Goal: Task Accomplishment & Management: Use online tool/utility

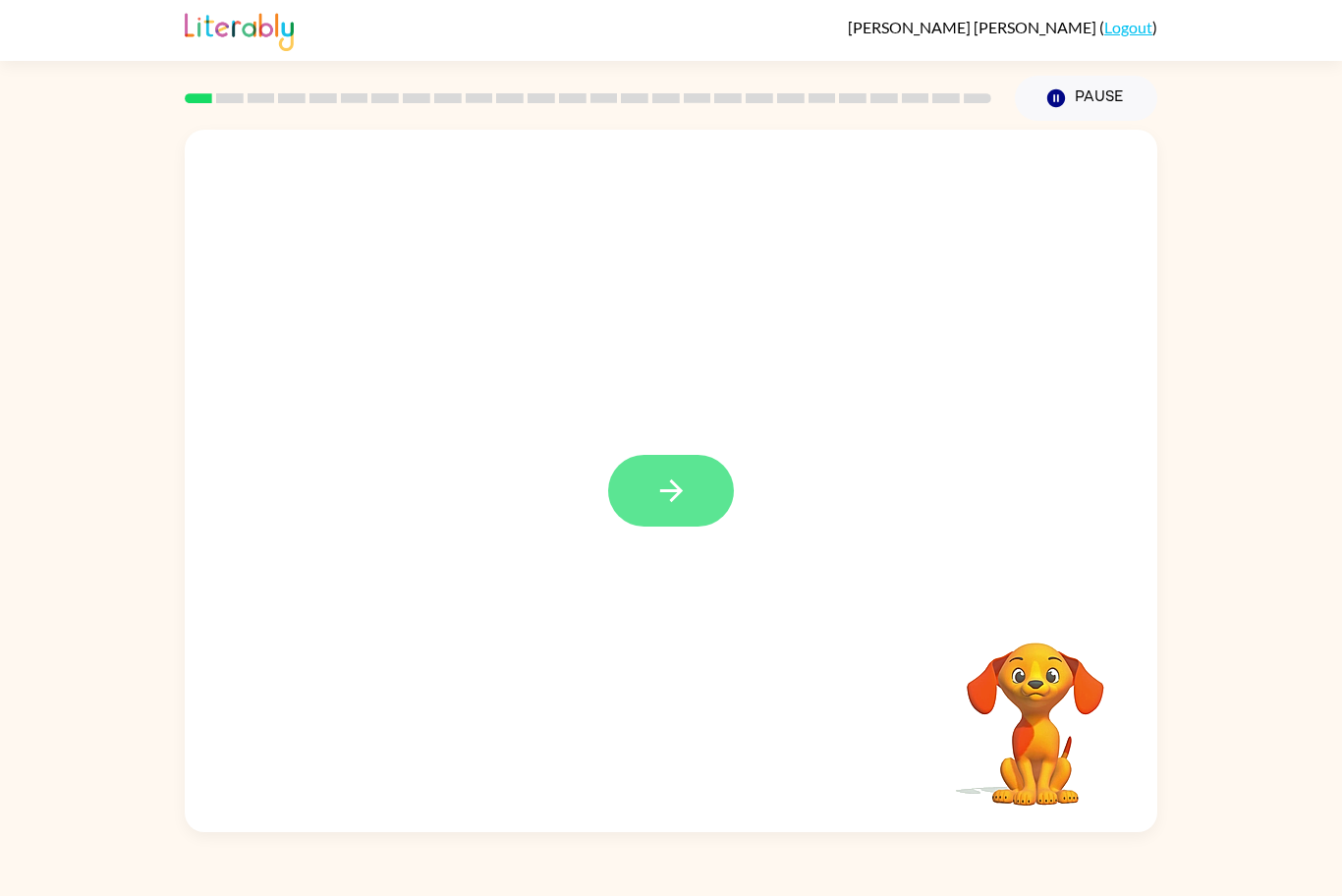
click at [660, 484] on icon "button" at bounding box center [671, 490] width 34 height 34
click at [653, 474] on div at bounding box center [624, 446] width 839 height 118
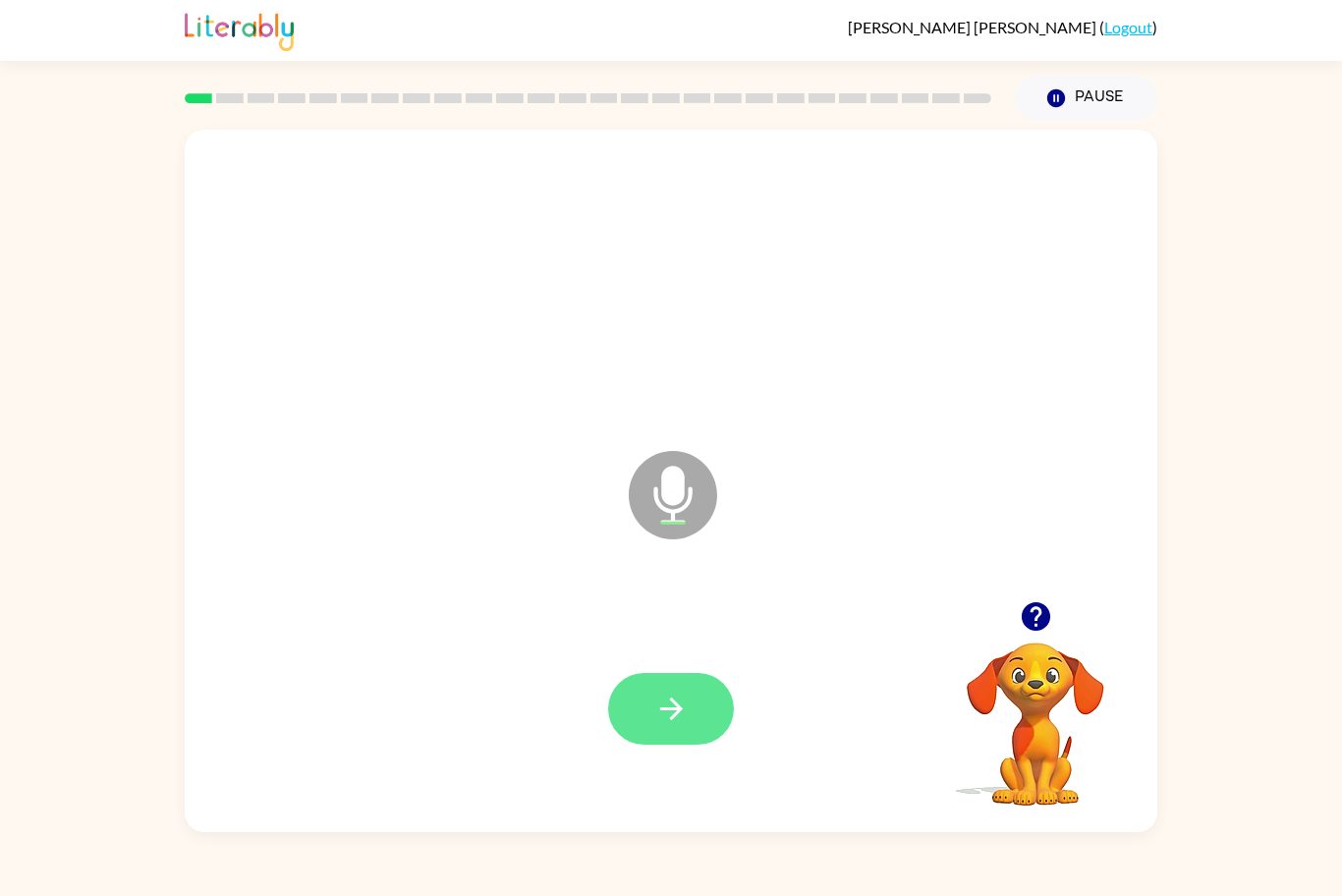
click at [668, 700] on icon "button" at bounding box center [671, 708] width 34 height 34
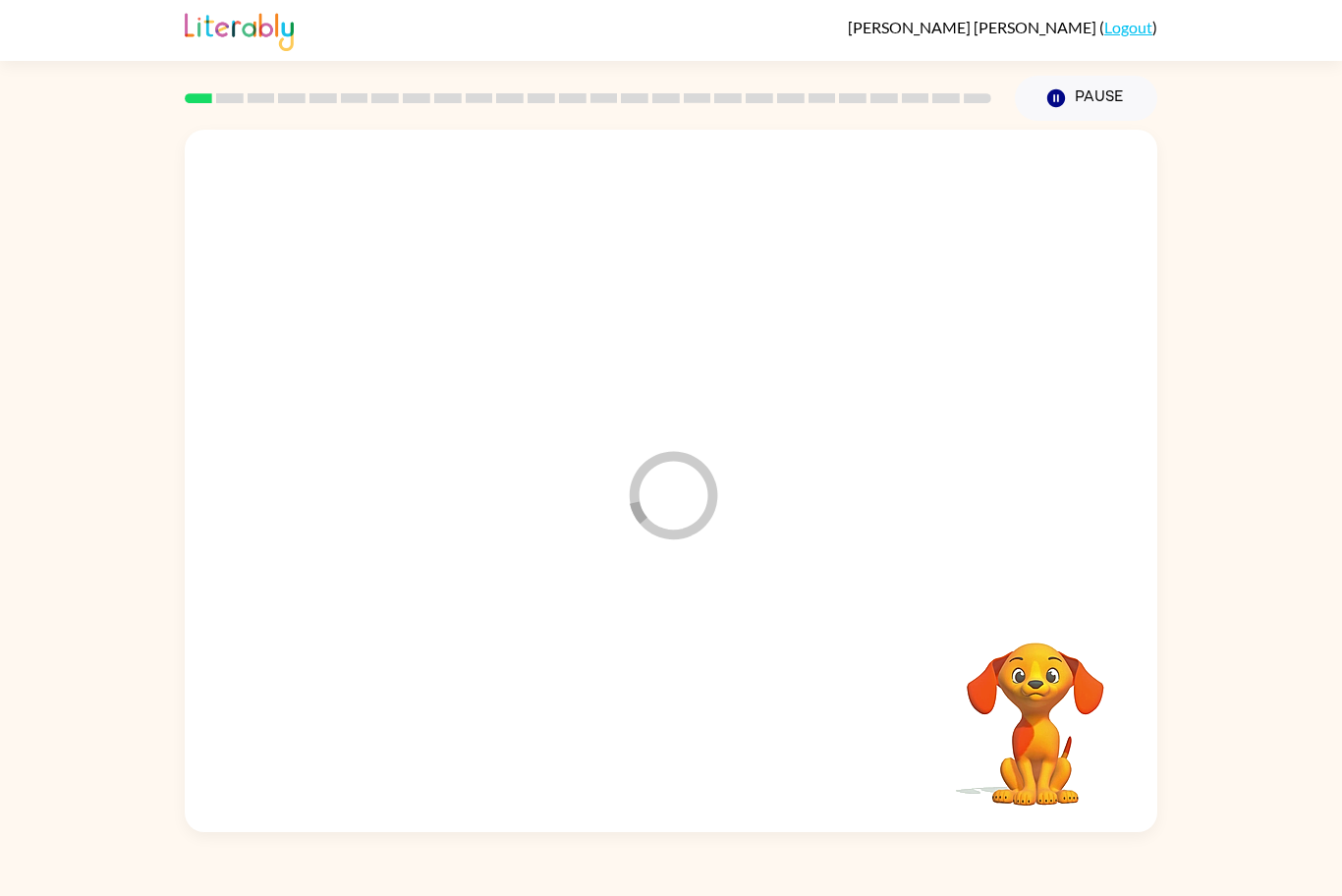
click at [676, 697] on div at bounding box center [671, 708] width 933 height 209
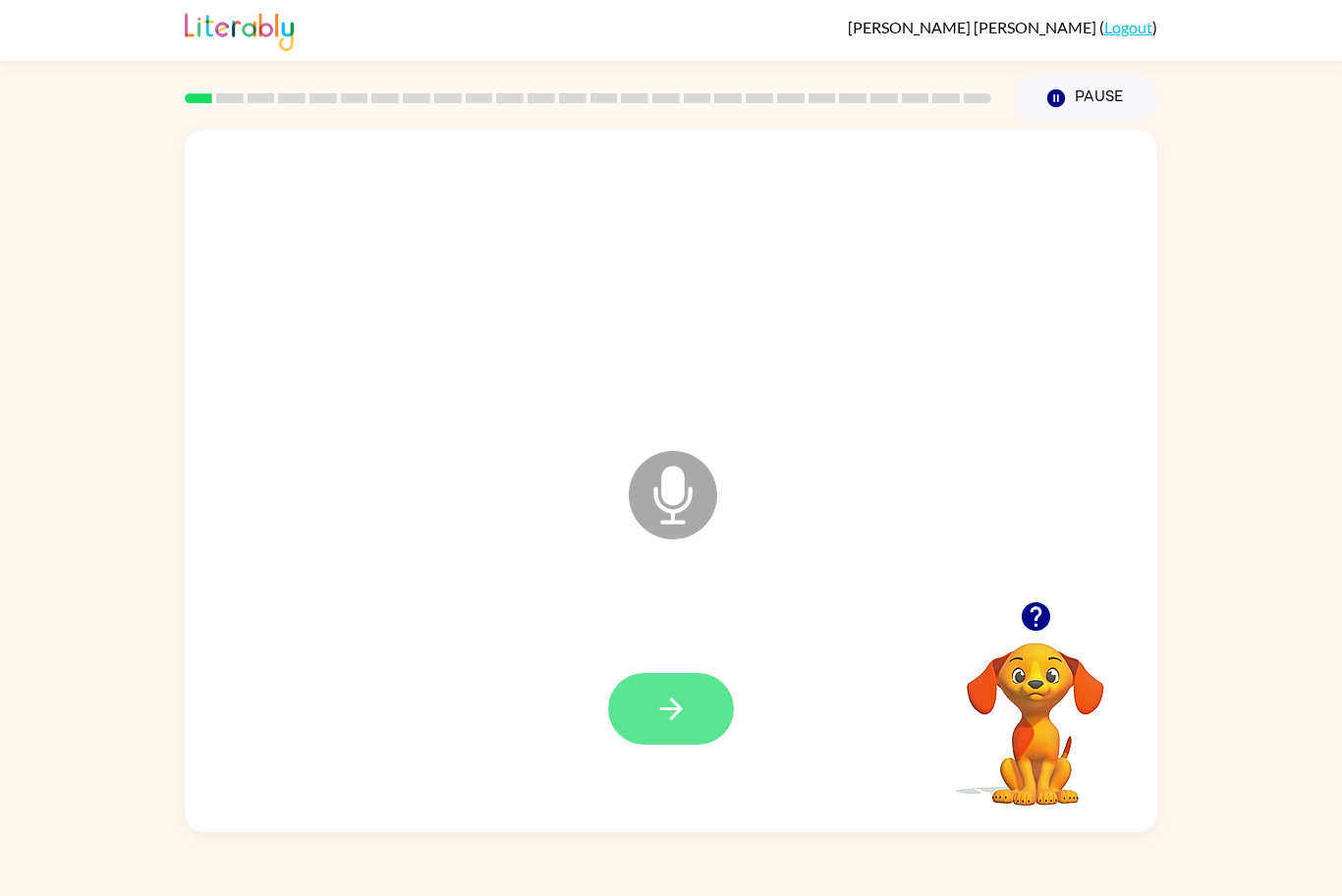
click at [612, 711] on button "button" at bounding box center [671, 708] width 126 height 72
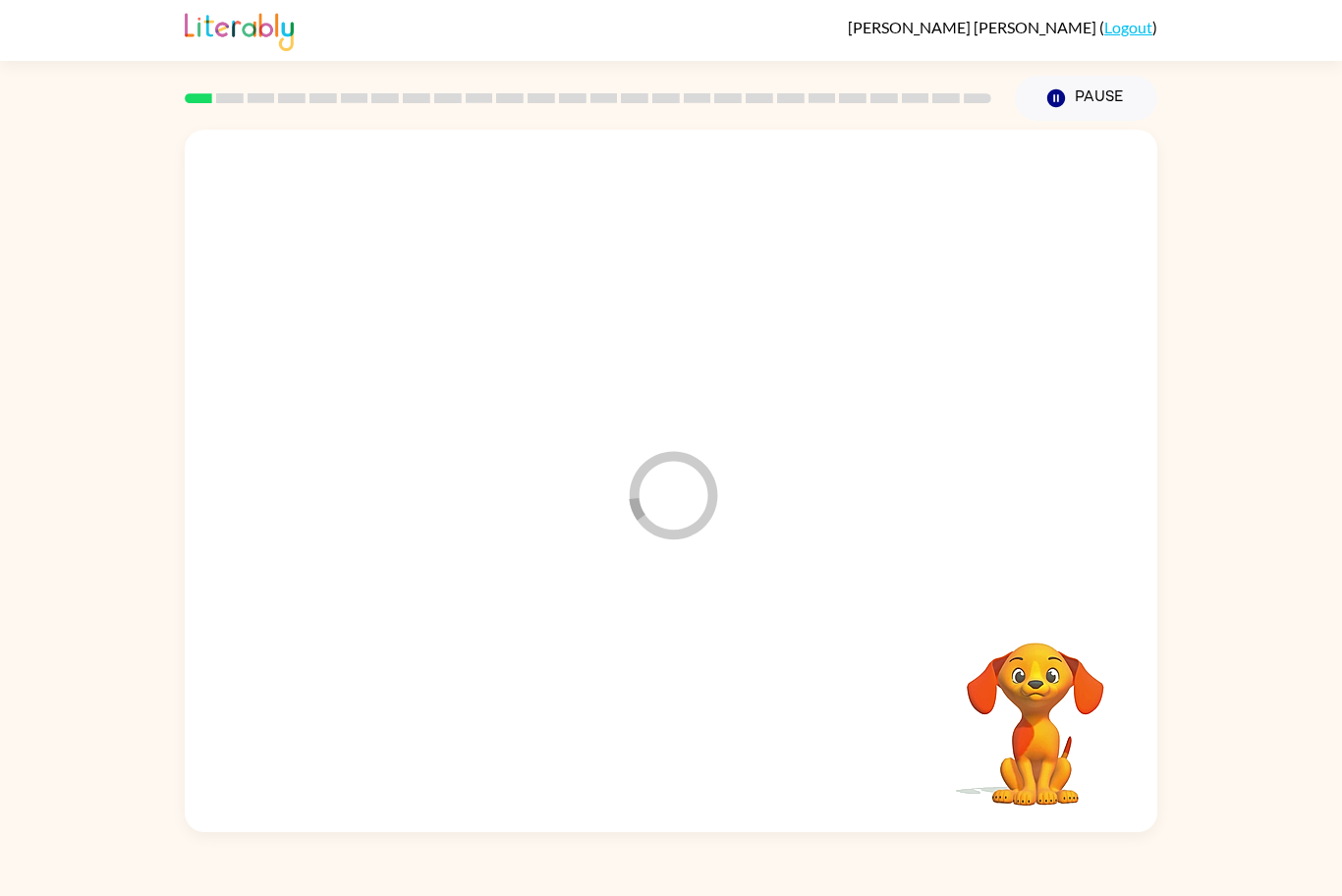
click at [618, 700] on div at bounding box center [671, 708] width 933 height 209
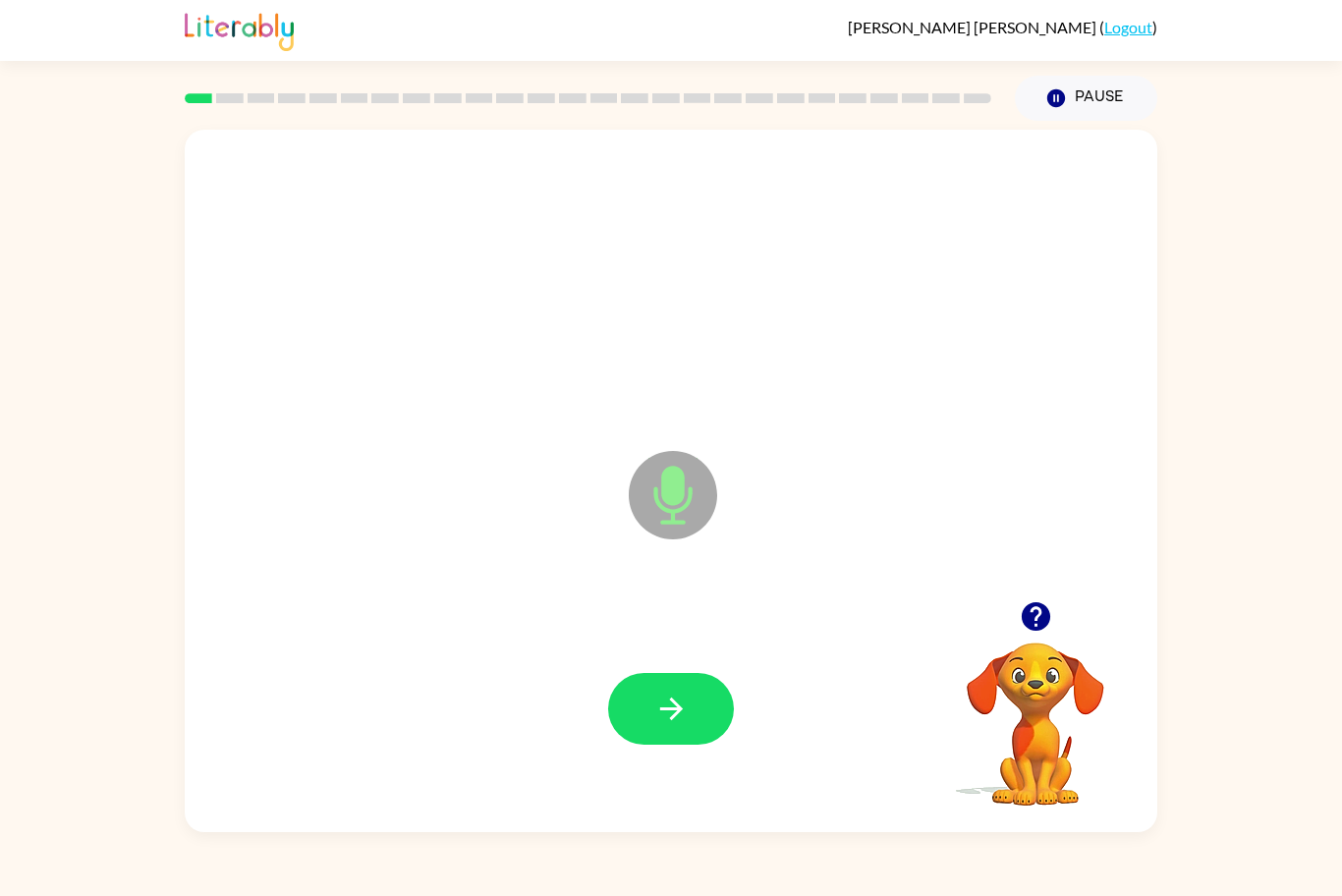
click at [657, 659] on div at bounding box center [671, 708] width 933 height 209
click at [709, 684] on button "button" at bounding box center [671, 708] width 126 height 72
click at [689, 700] on button "button" at bounding box center [671, 708] width 126 height 72
click at [684, 717] on div at bounding box center [671, 708] width 126 height 72
click at [682, 705] on icon "button" at bounding box center [671, 708] width 34 height 34
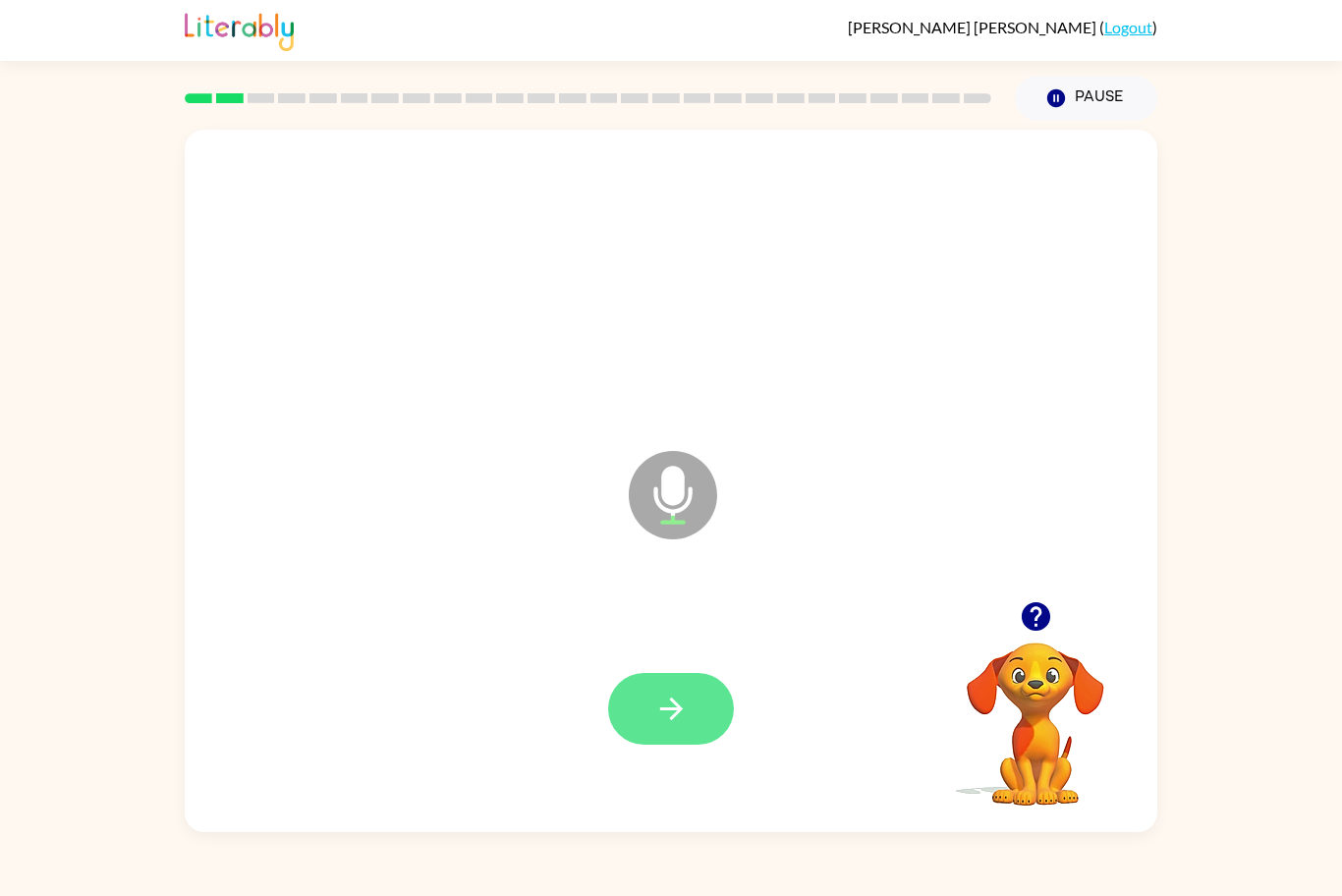
click at [642, 678] on button "button" at bounding box center [671, 708] width 126 height 72
click at [652, 702] on div at bounding box center [671, 708] width 126 height 72
click at [663, 707] on div at bounding box center [671, 708] width 126 height 72
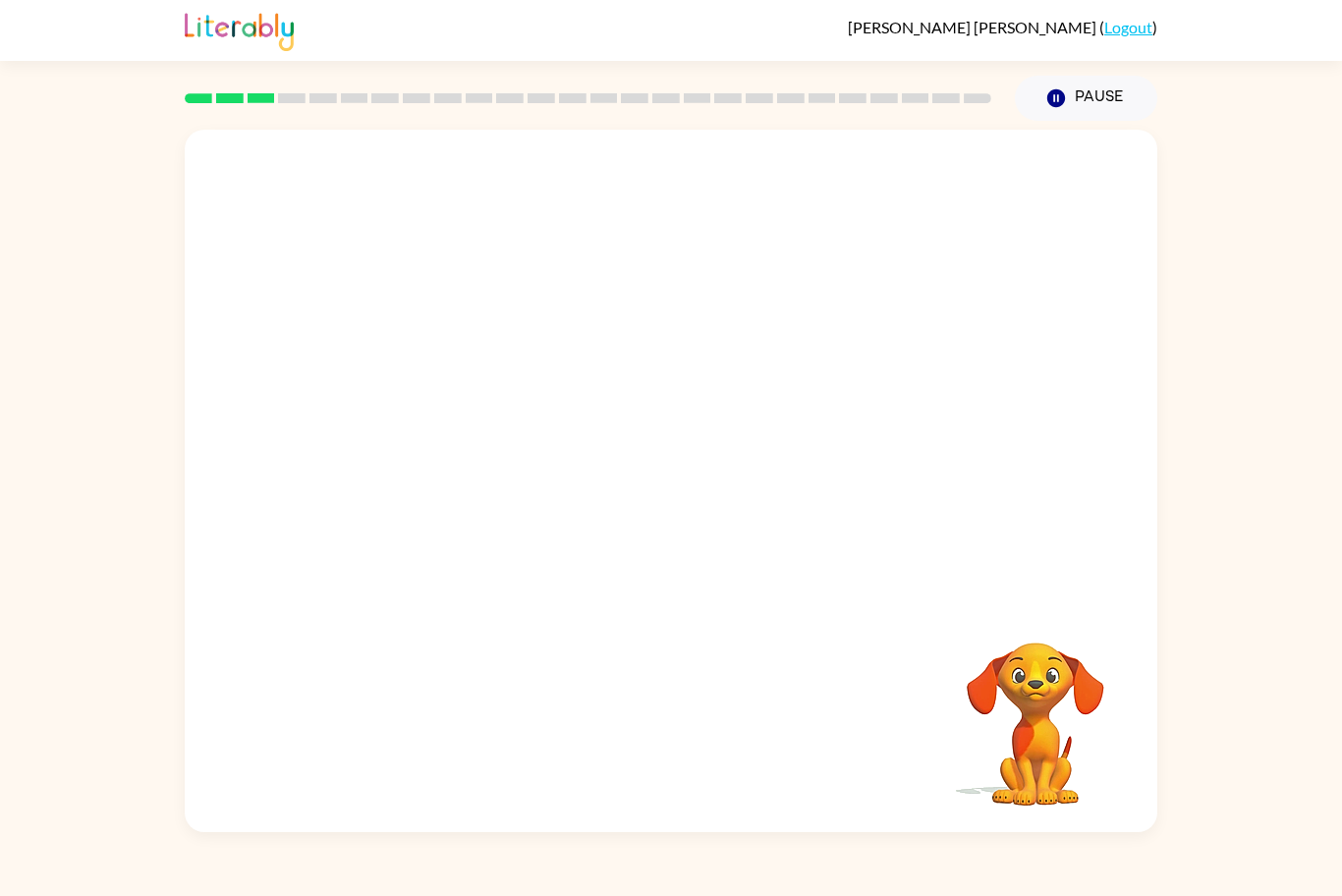
click at [1068, 143] on div at bounding box center [671, 365] width 972 height 471
click at [1101, 101] on button "Pause Pause" at bounding box center [1086, 98] width 143 height 45
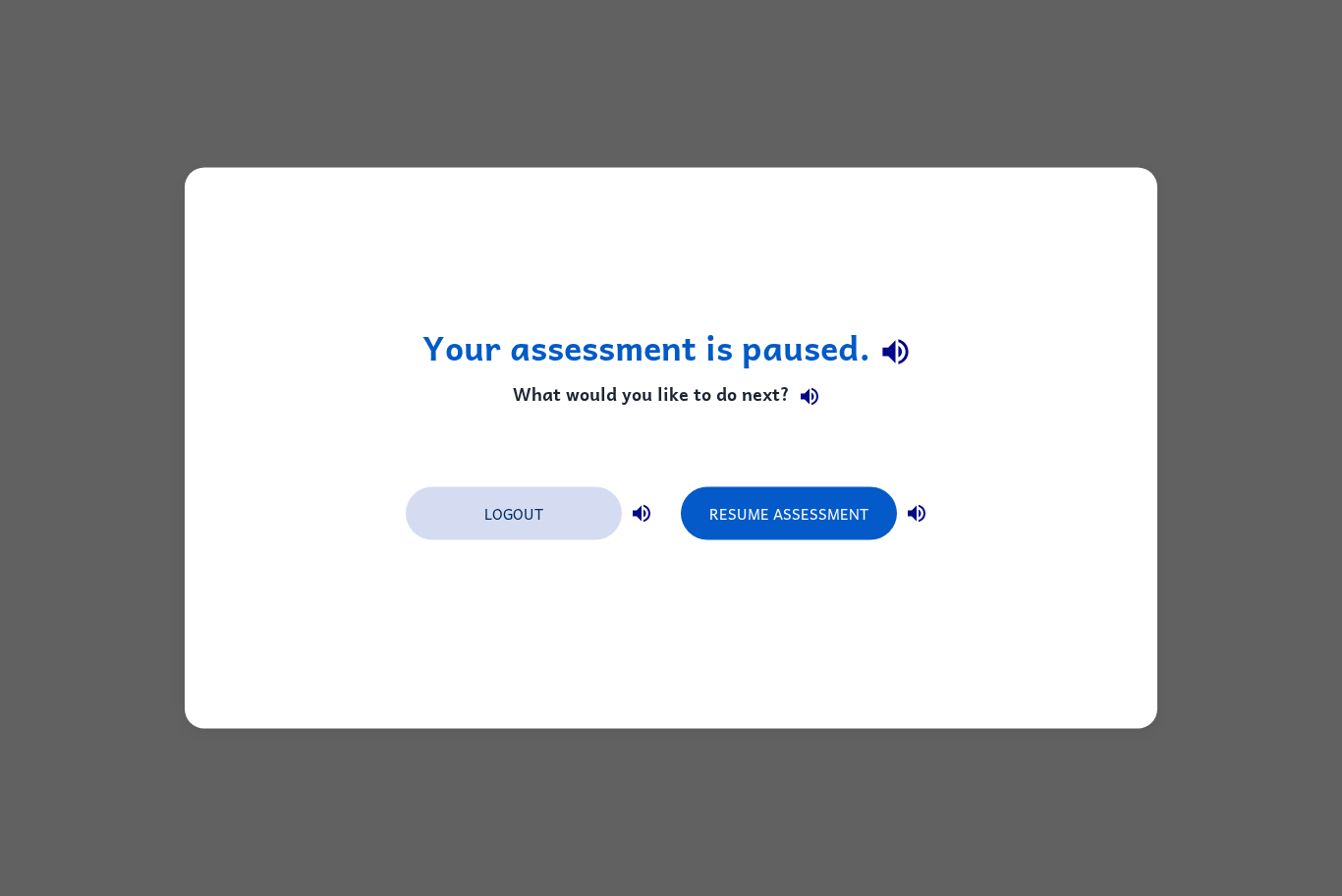
click at [522, 537] on button "Logout" at bounding box center [514, 513] width 217 height 53
